Goal: Transaction & Acquisition: Purchase product/service

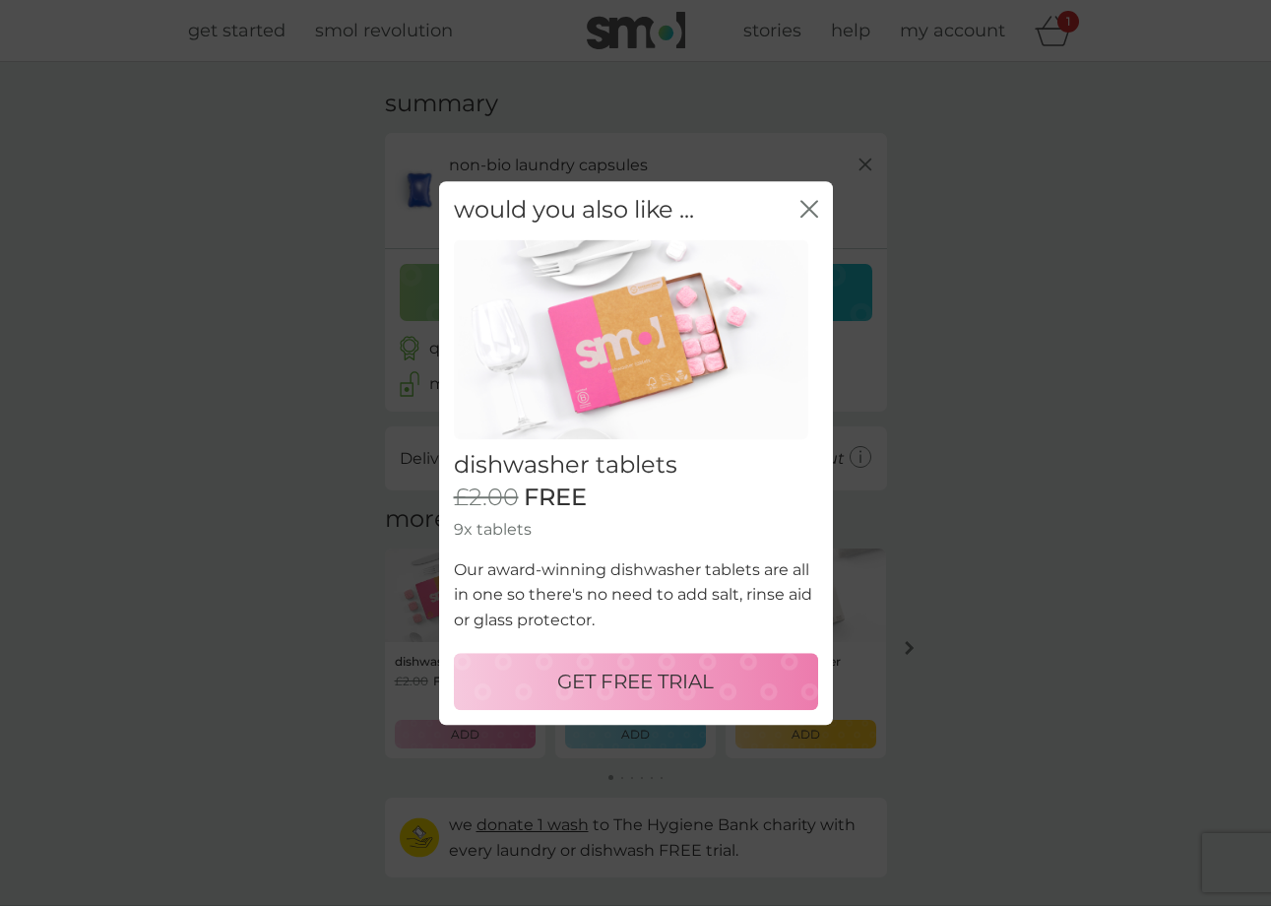
click at [814, 209] on icon "close" at bounding box center [809, 209] width 18 height 18
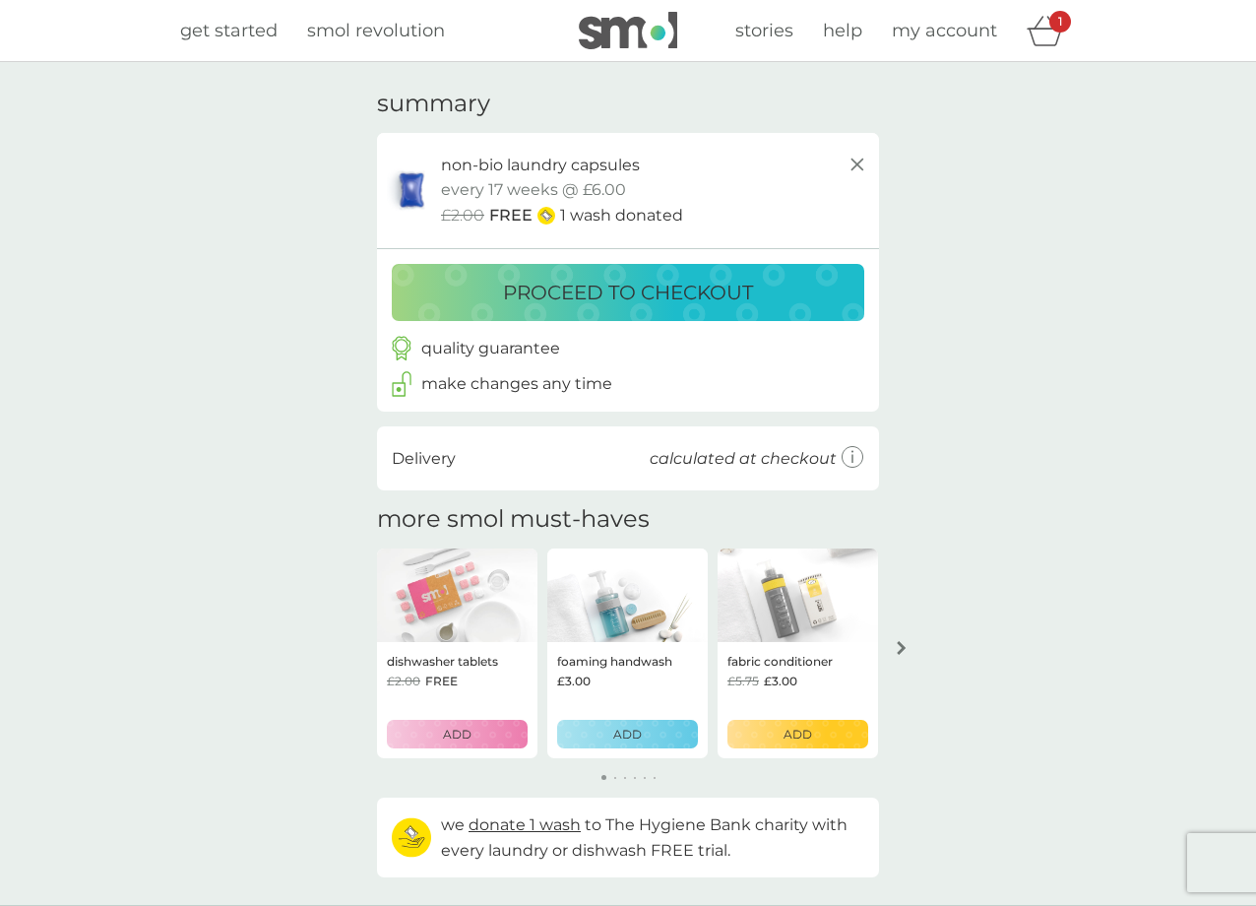
click at [644, 288] on p "proceed to checkout" at bounding box center [628, 293] width 250 height 32
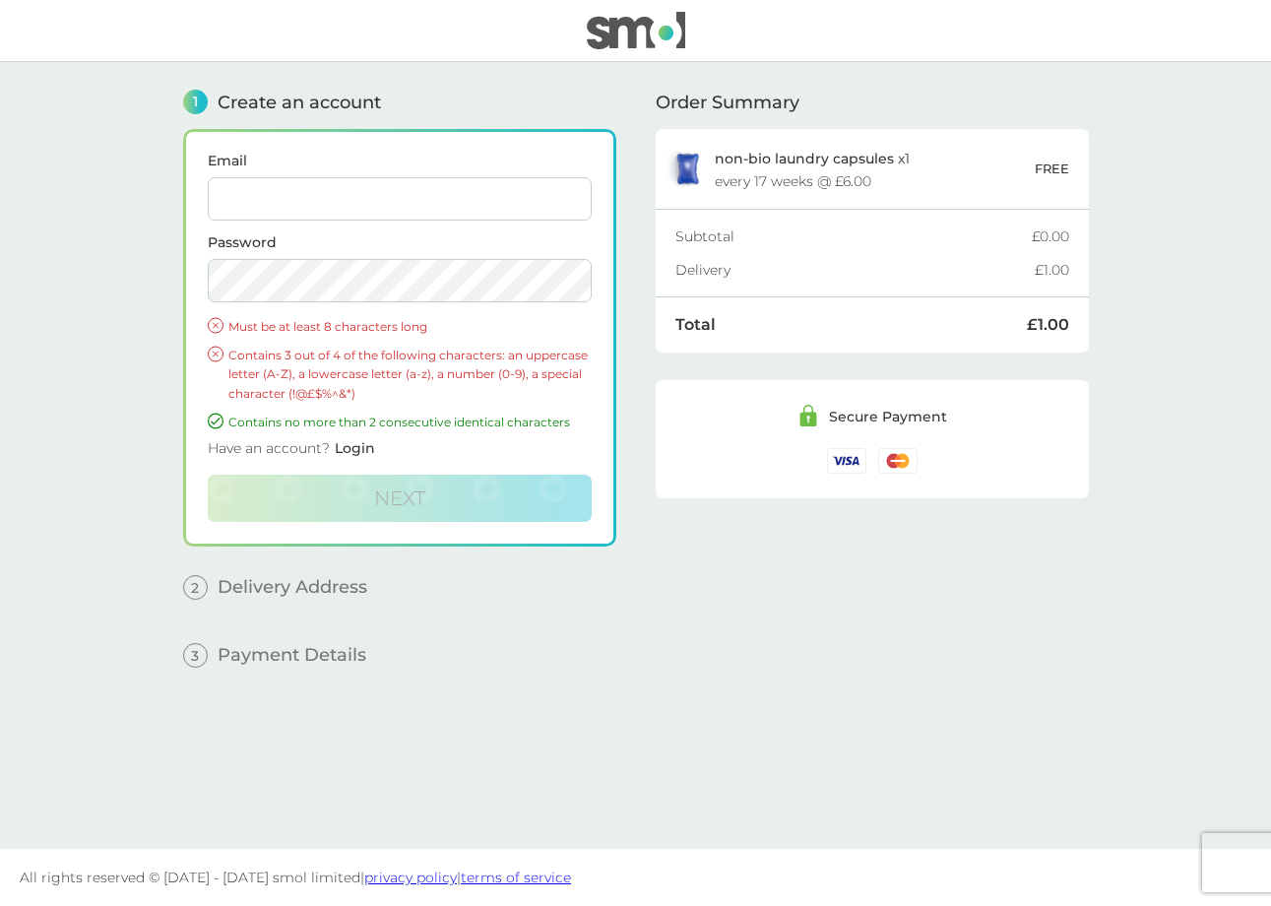
click at [324, 194] on input "Email" at bounding box center [400, 198] width 384 height 43
type input "[EMAIL_ADDRESS][DOMAIN_NAME]"
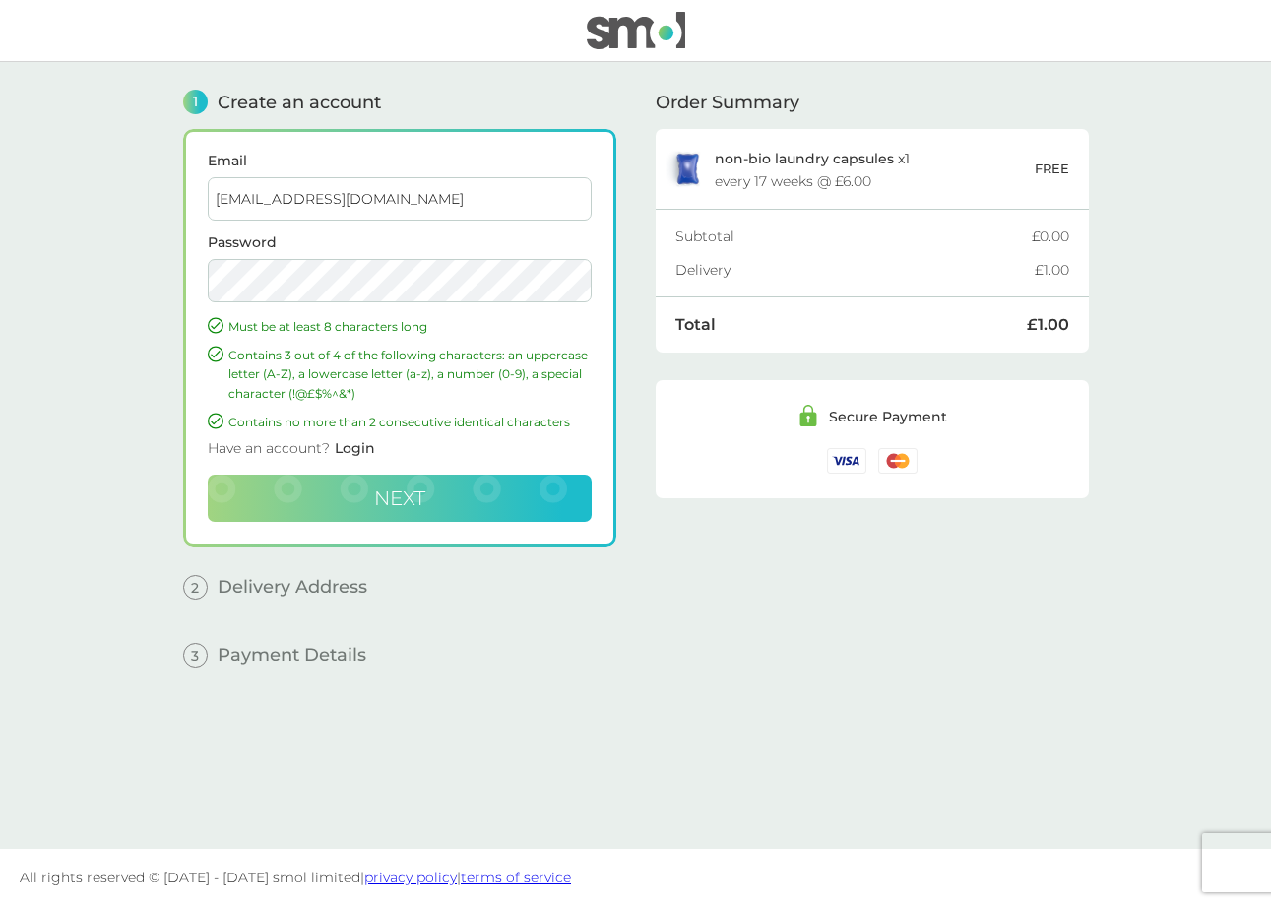
click at [401, 489] on span "Next" at bounding box center [399, 498] width 51 height 24
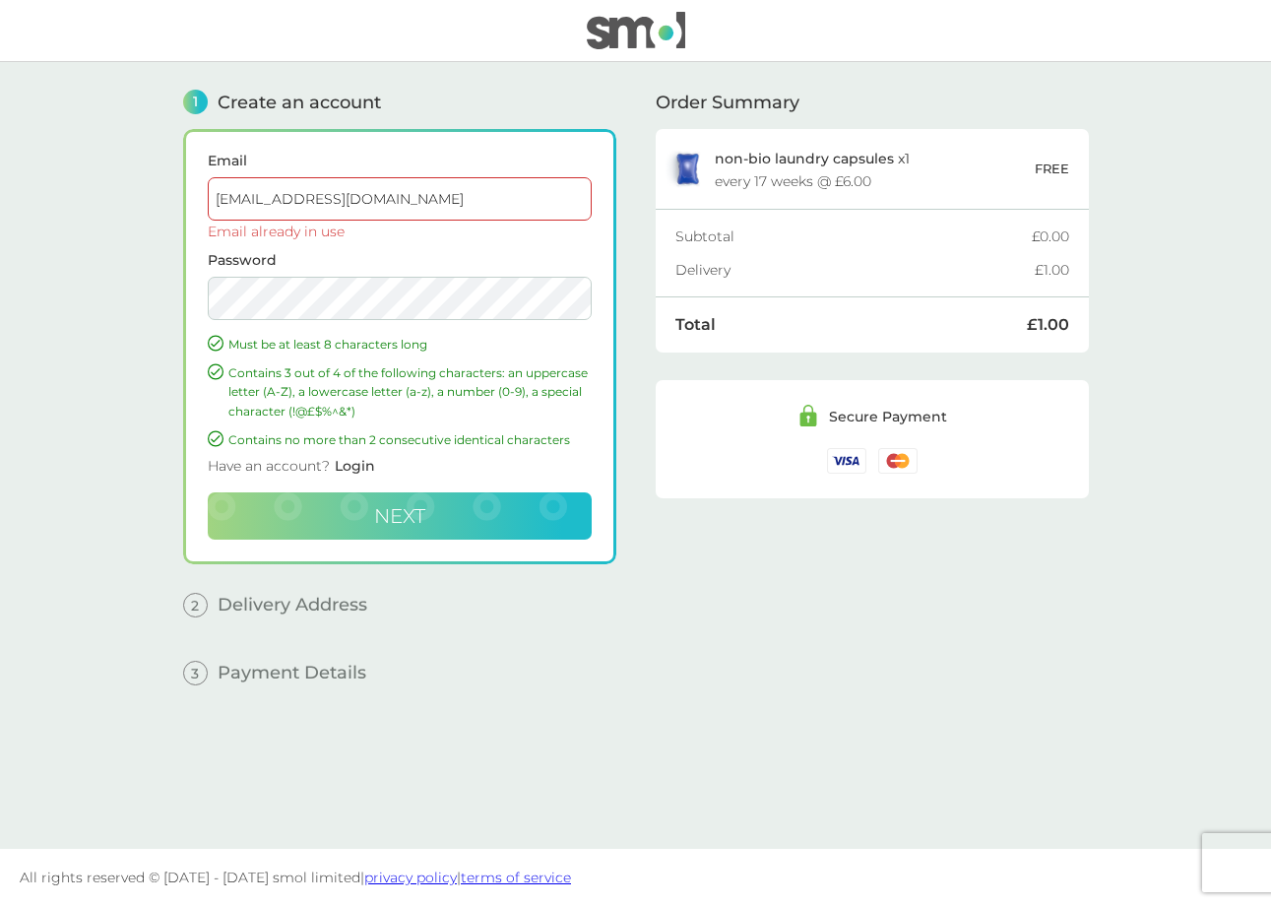
click at [566, 343] on p "Must be at least 8 characters long" at bounding box center [409, 344] width 363 height 19
click at [413, 517] on span "Next" at bounding box center [399, 516] width 51 height 24
click at [362, 466] on span "Login" at bounding box center [355, 466] width 40 height 18
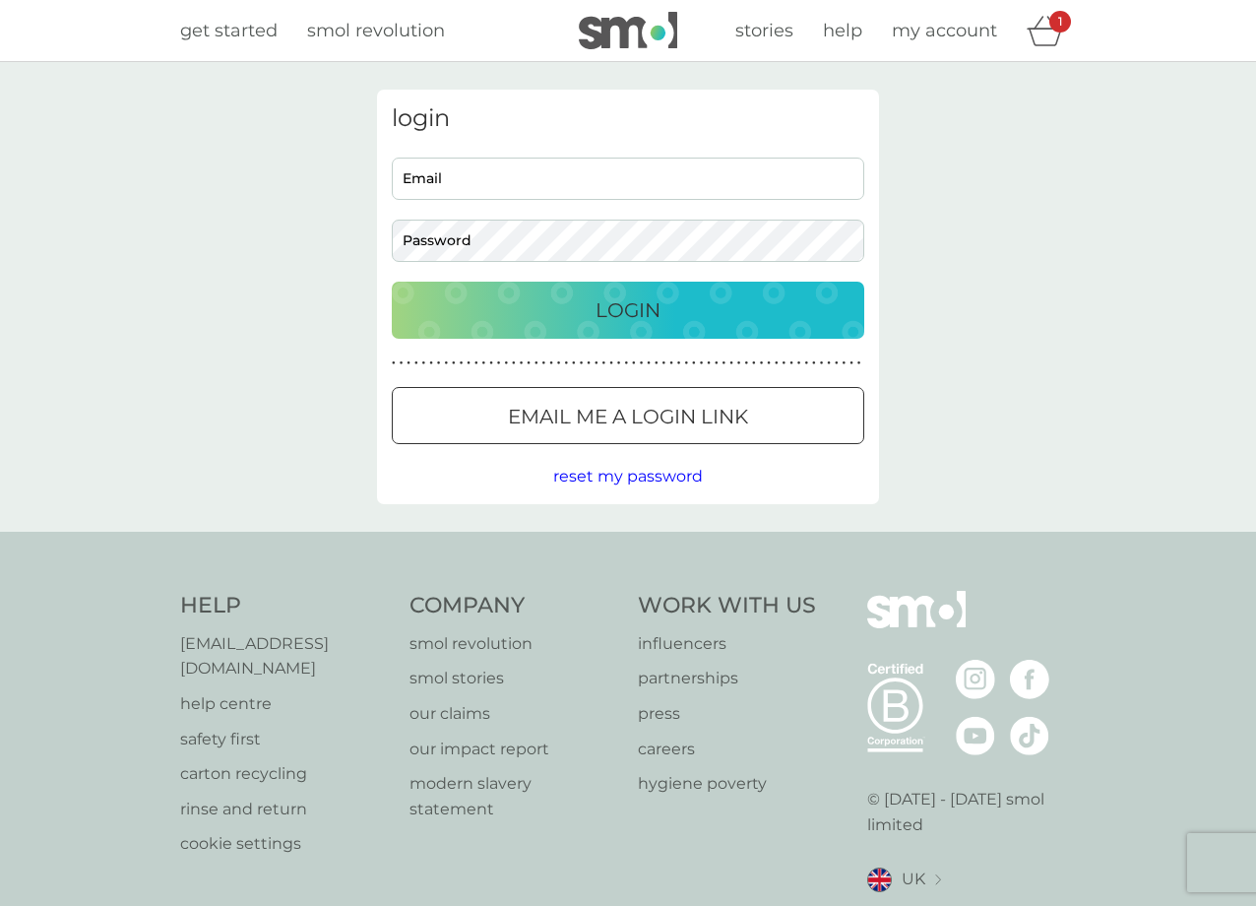
click at [488, 183] on input "Email" at bounding box center [628, 179] width 473 height 42
type input "[EMAIL_ADDRESS][DOMAIN_NAME]"
click at [645, 311] on p "Login" at bounding box center [628, 310] width 65 height 32
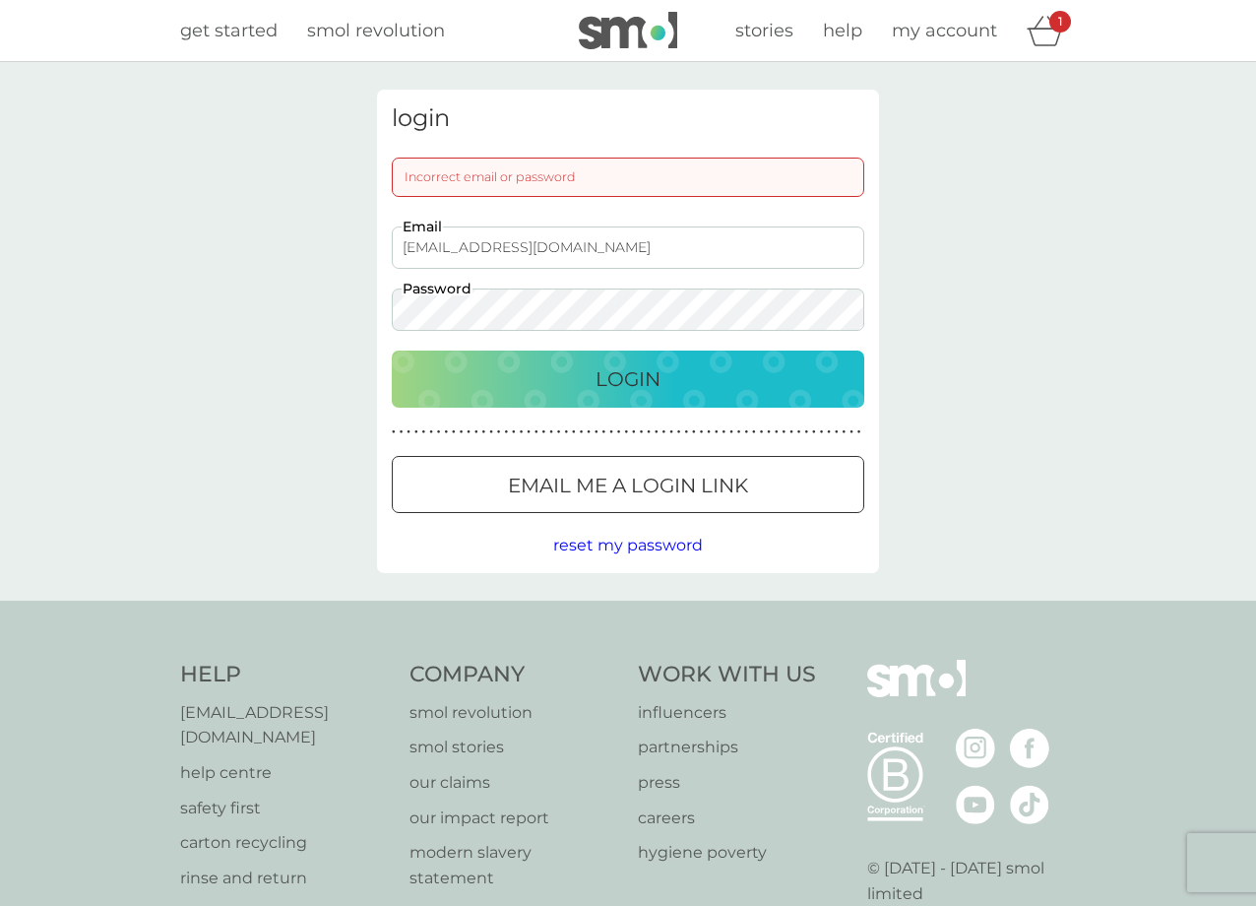
click at [632, 548] on span "reset my password" at bounding box center [628, 545] width 150 height 19
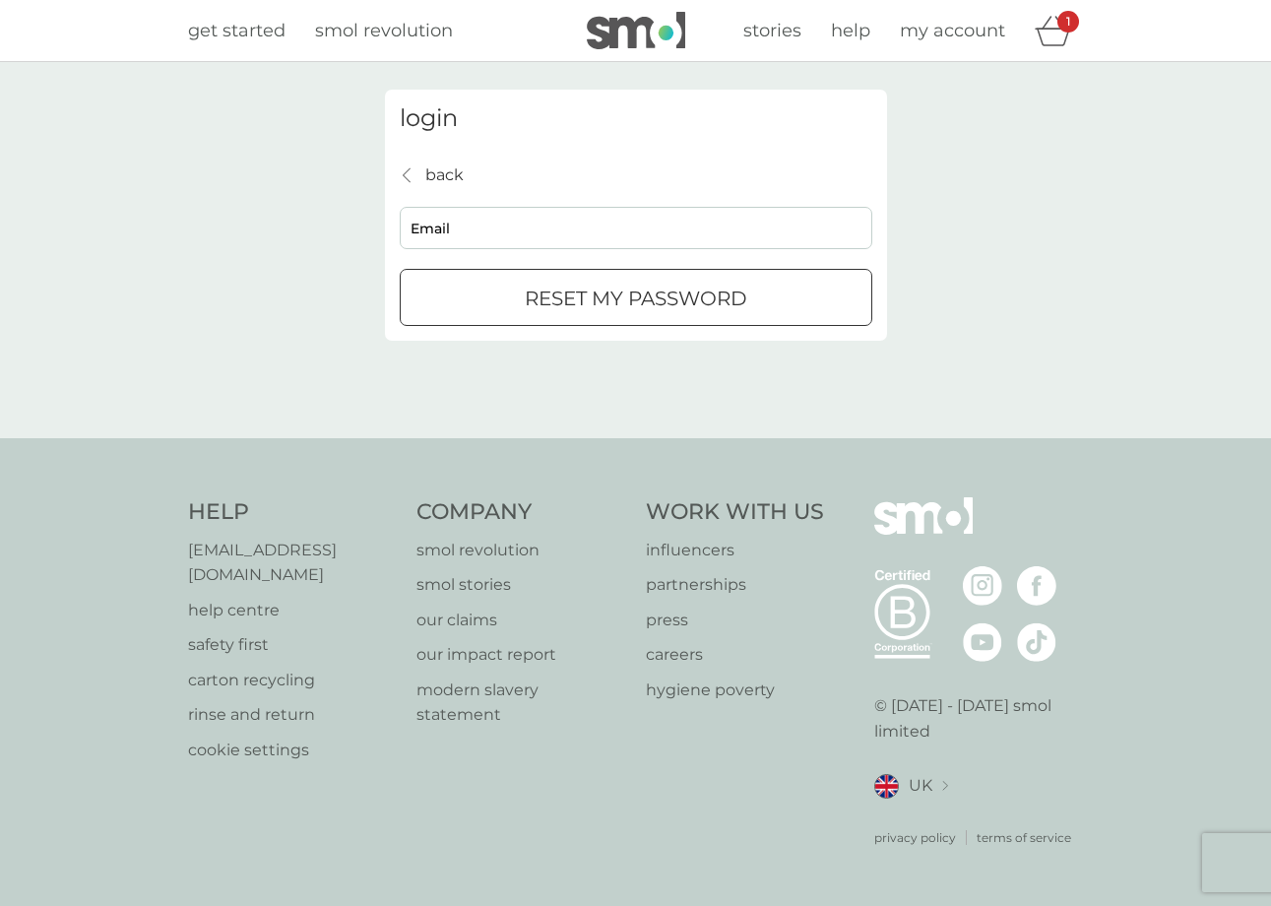
click at [525, 237] on input "Email" at bounding box center [636, 228] width 473 height 42
type input "[EMAIL_ADDRESS][DOMAIN_NAME]"
click at [626, 297] on div "submit" at bounding box center [636, 298] width 71 height 21
